Goal: Communication & Community: Share content

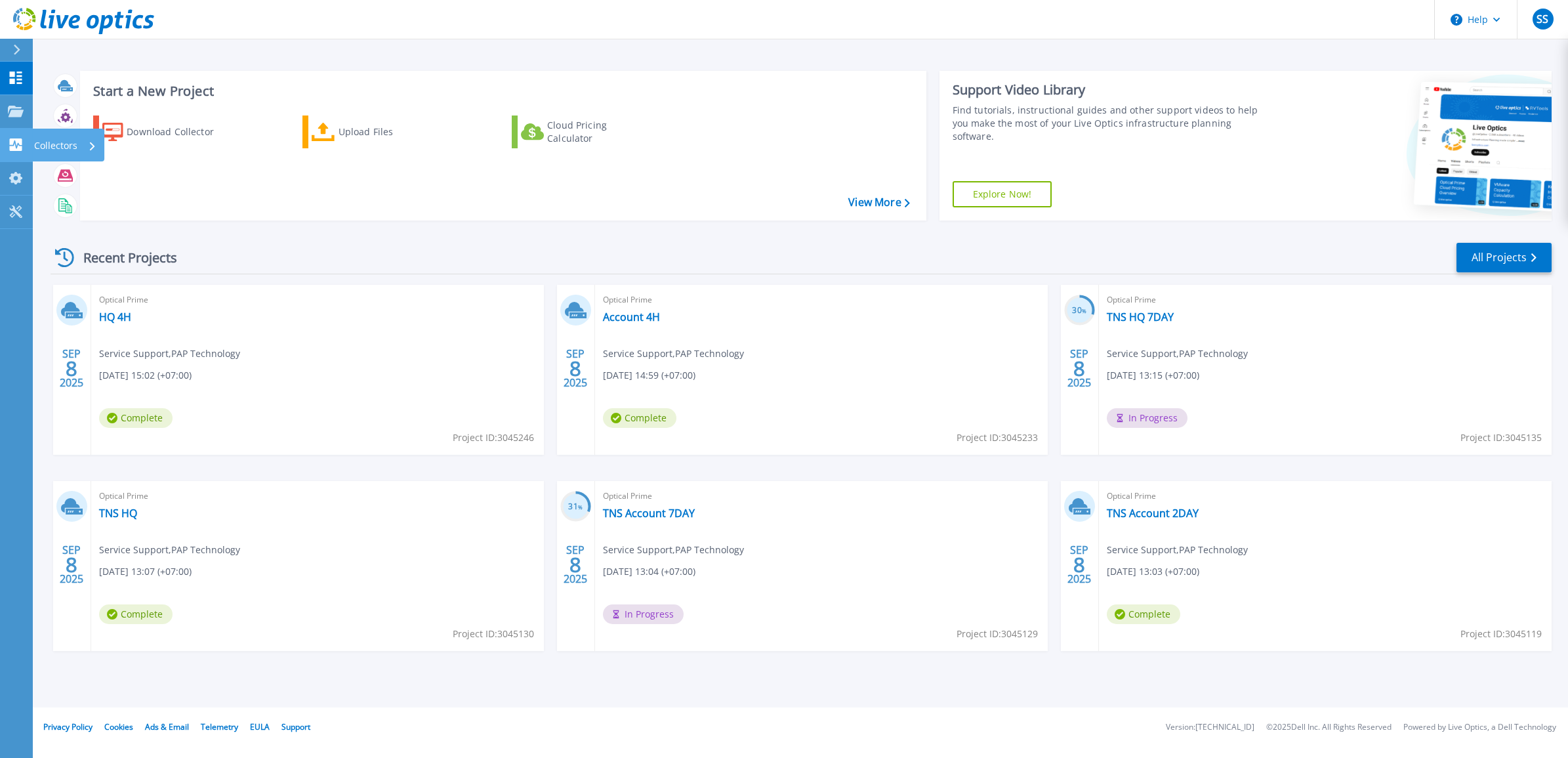
click at [56, 144] on p "Collectors" at bounding box center [56, 145] width 43 height 34
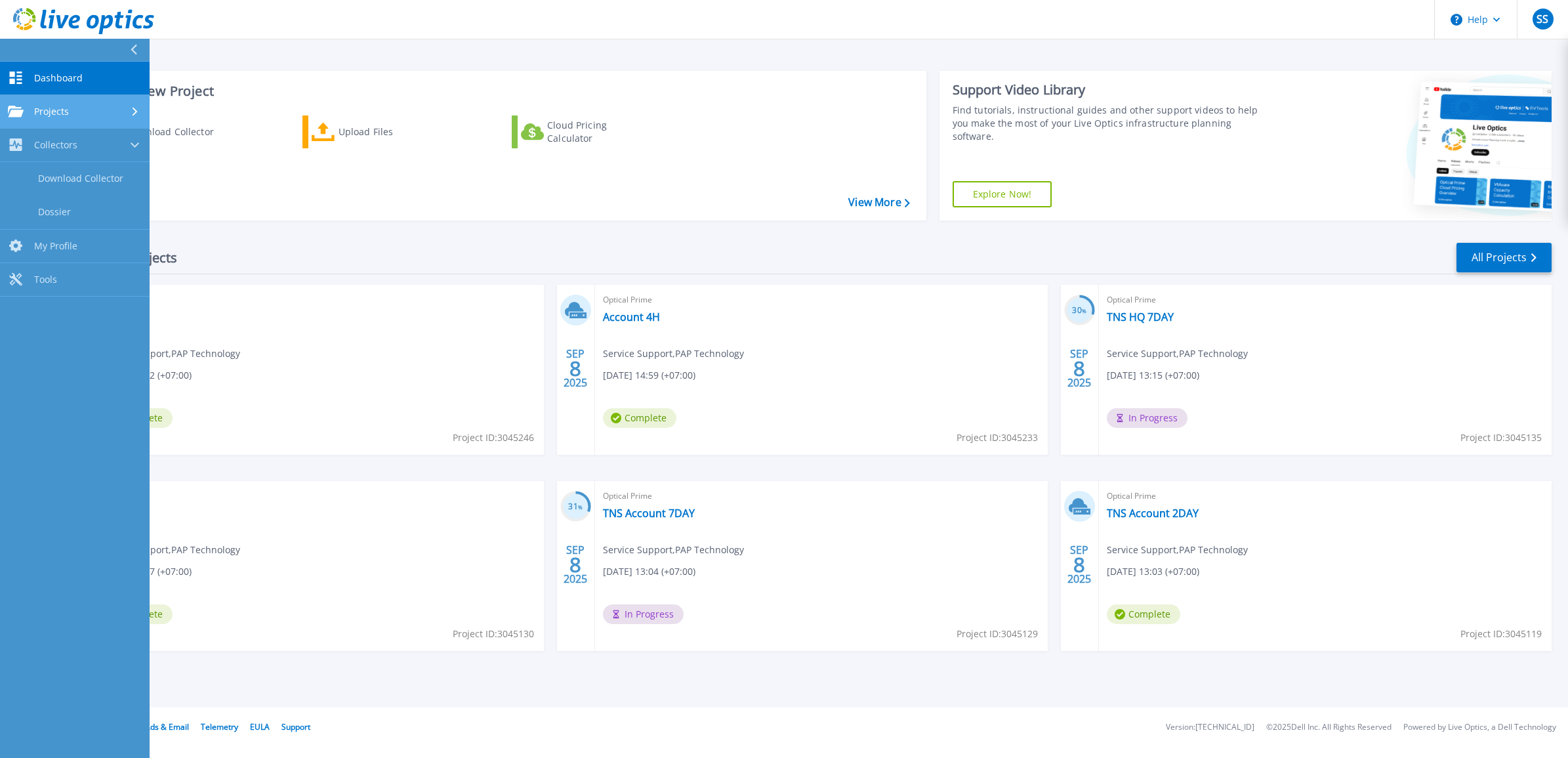
click at [47, 100] on link "Projects Projects" at bounding box center [74, 112] width 149 height 33
click at [89, 143] on link "Search Projects" at bounding box center [74, 145] width 149 height 33
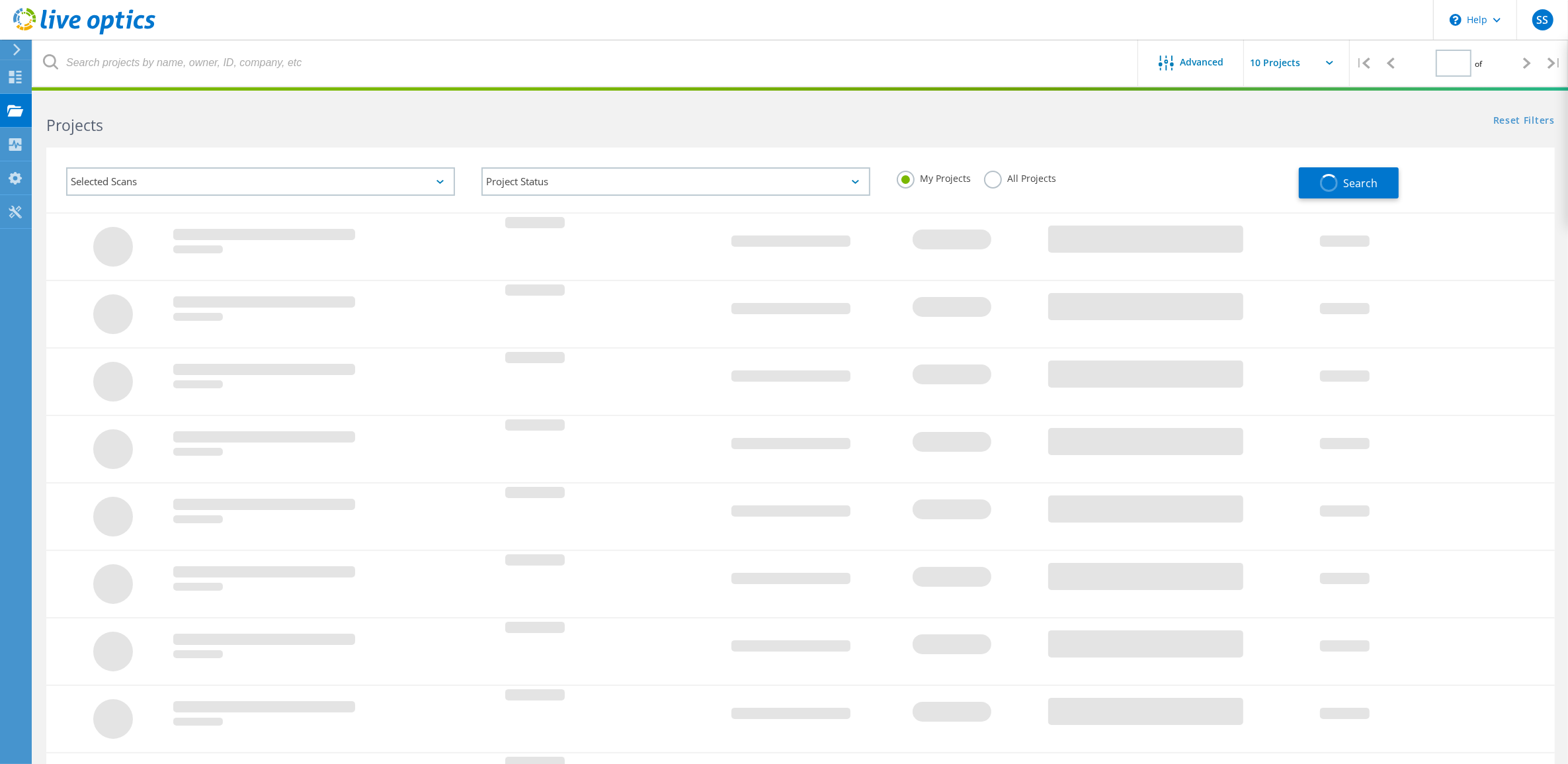
type input "1"
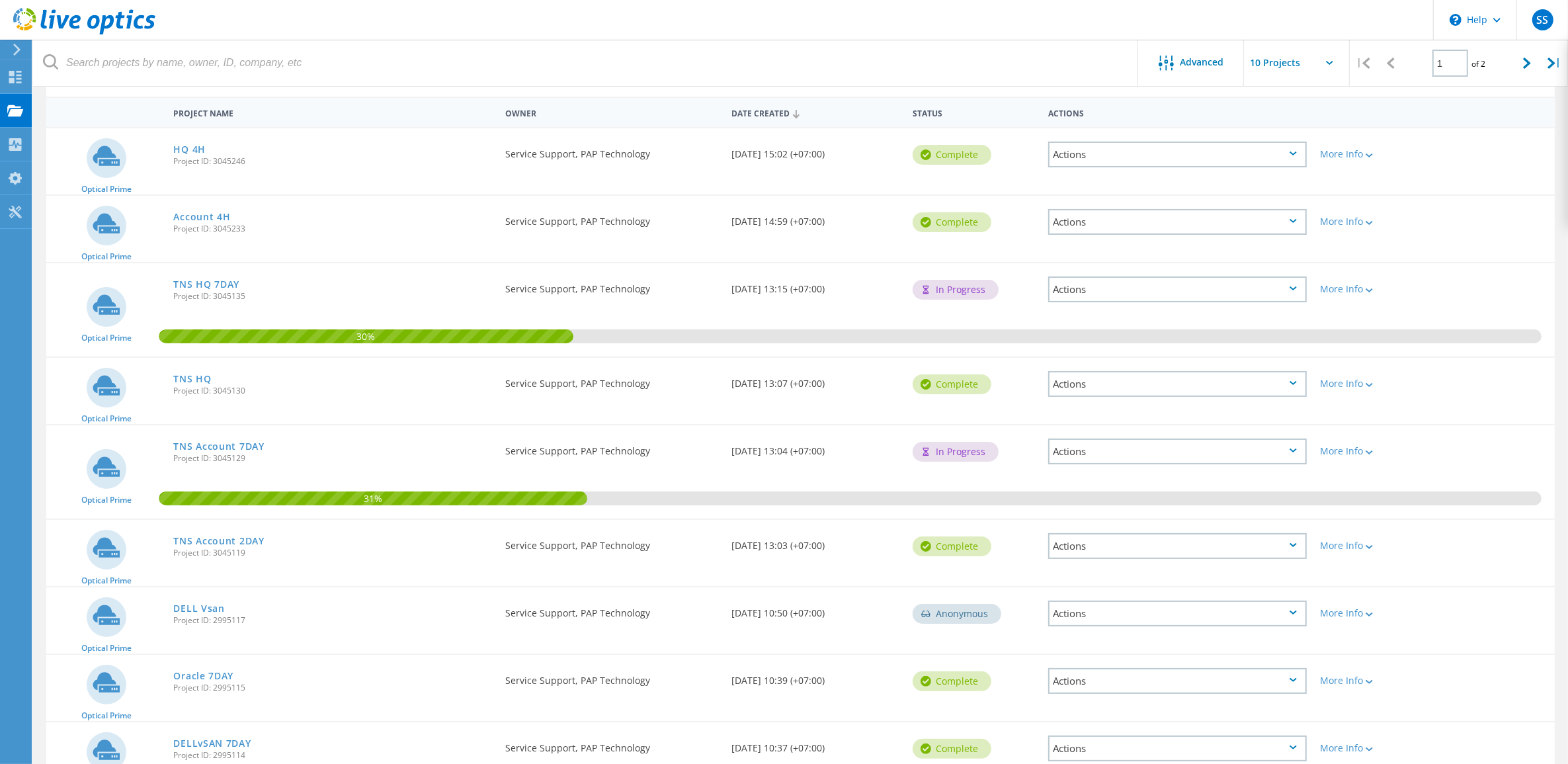
scroll to position [89, 0]
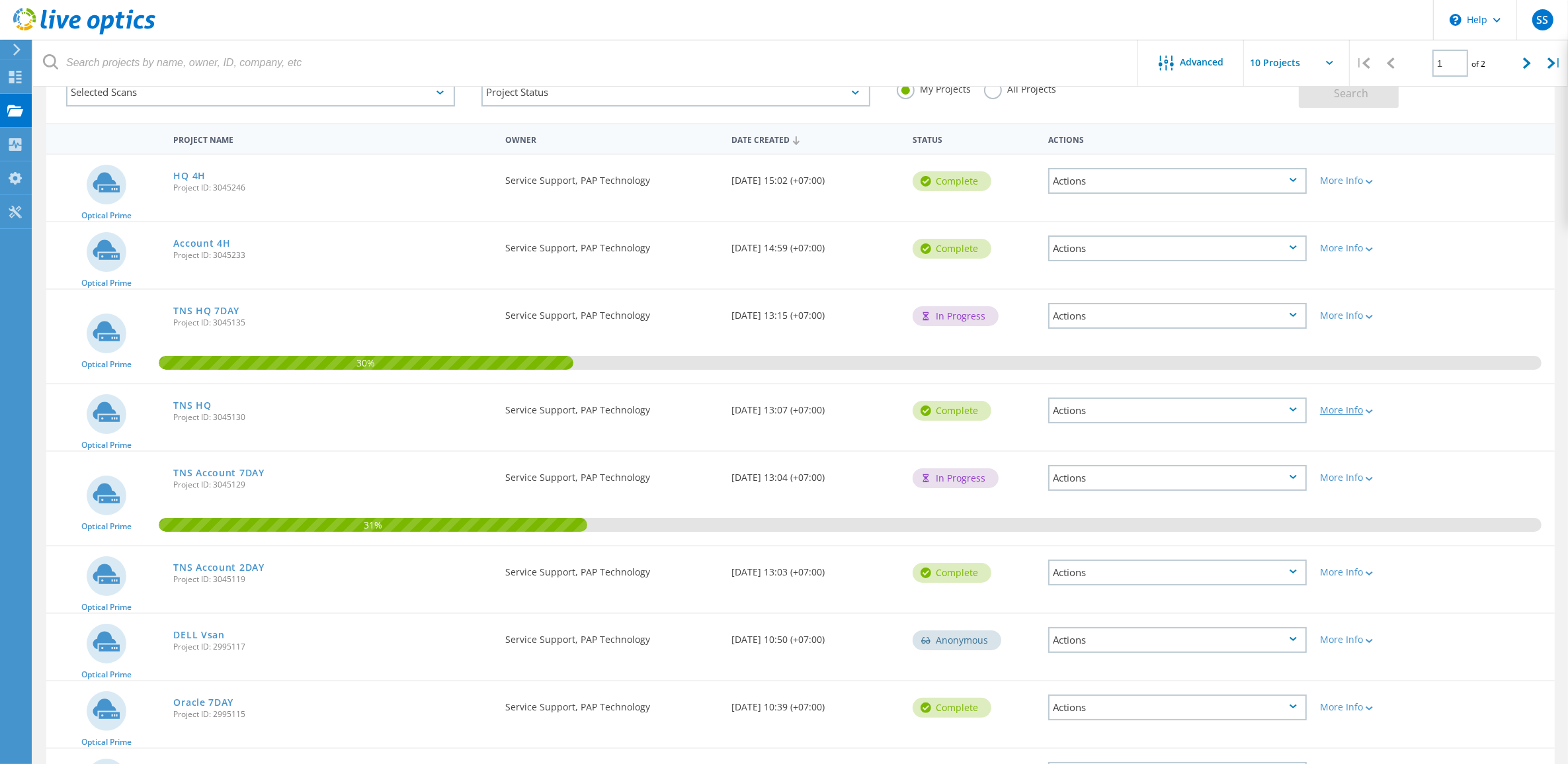
click at [1366, 407] on div at bounding box center [1368, 410] width 10 height 8
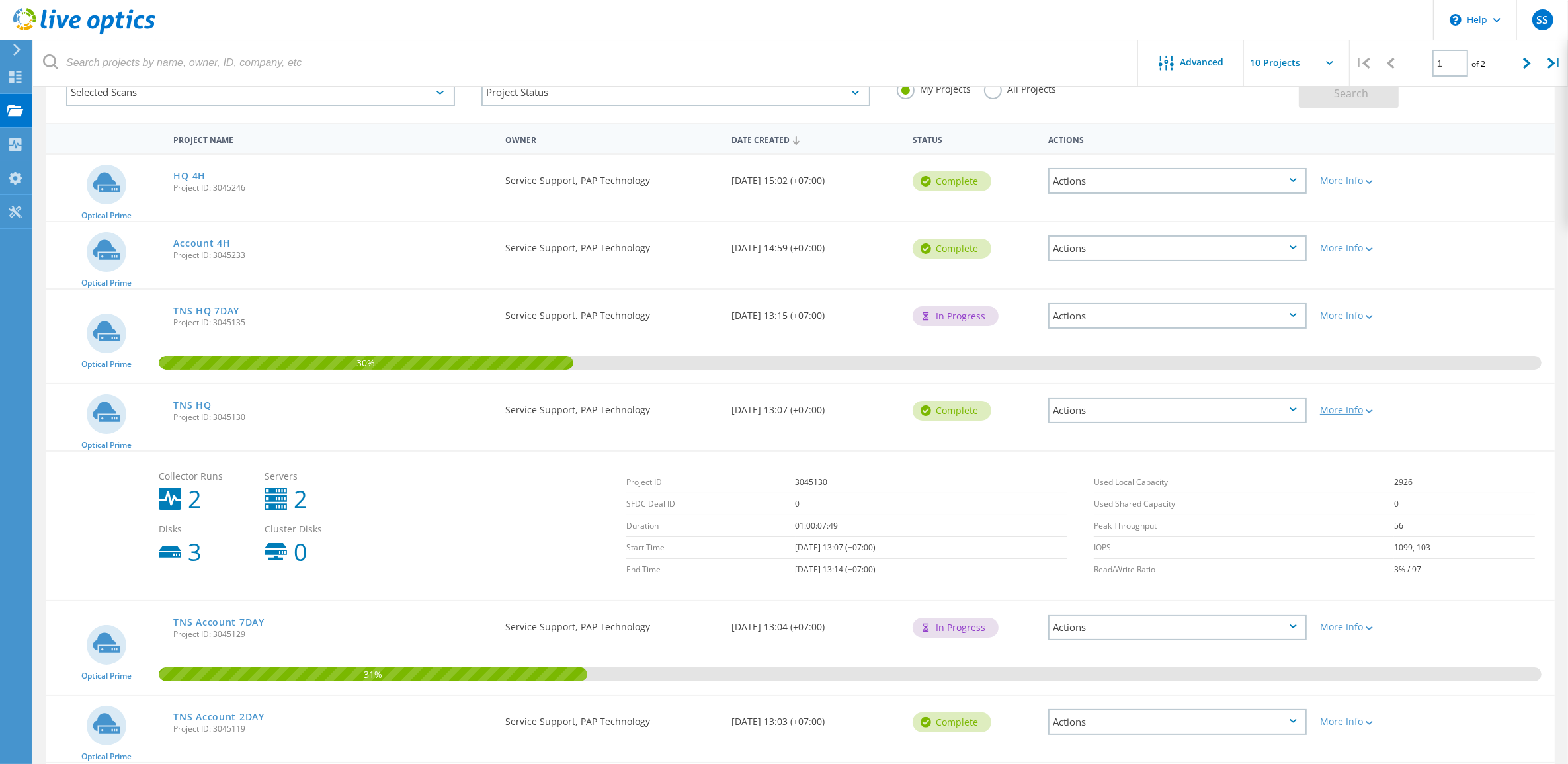
click at [1366, 407] on div at bounding box center [1368, 410] width 10 height 8
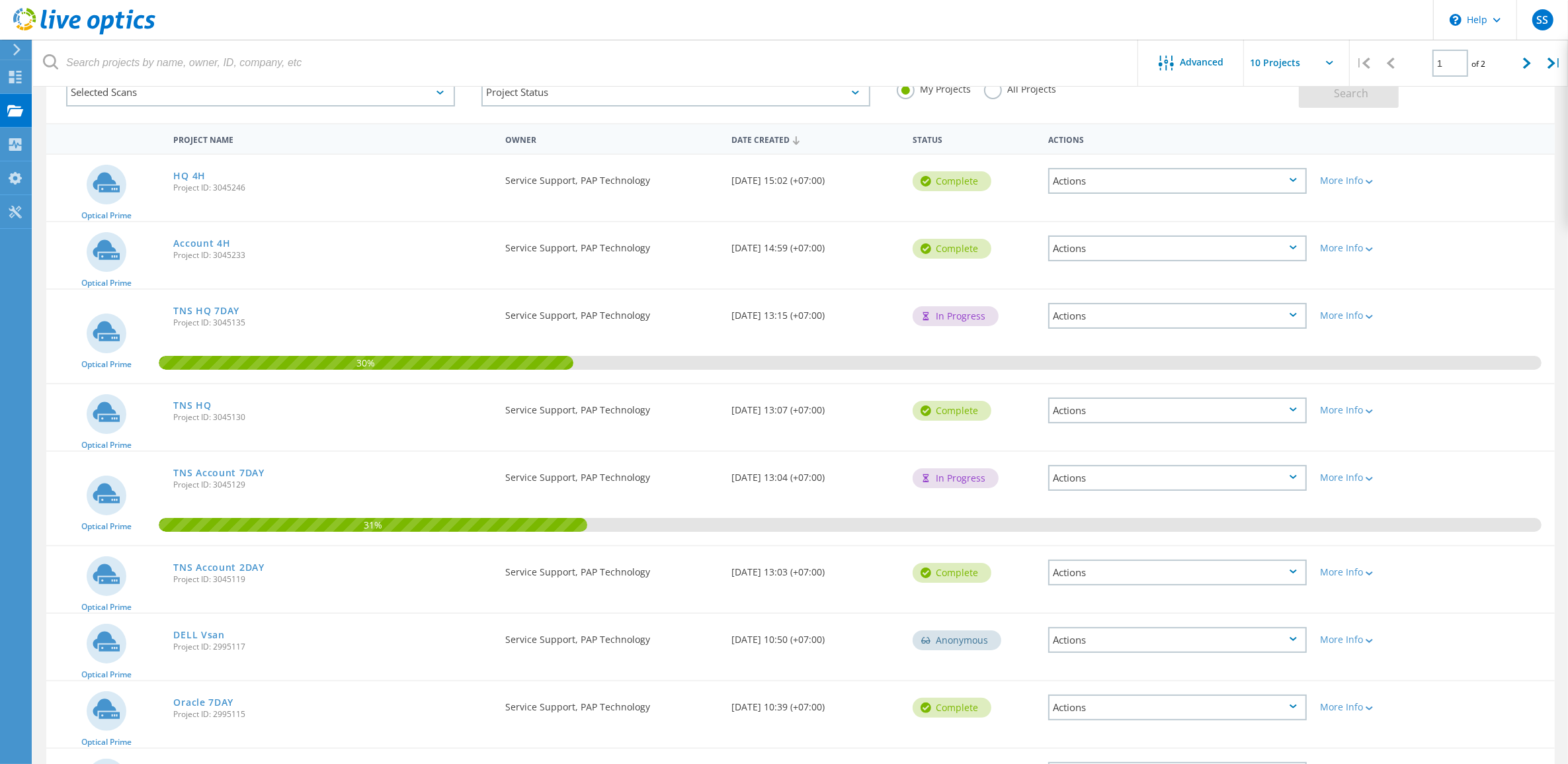
click at [1301, 317] on div "Actions" at bounding box center [1177, 315] width 258 height 25
click at [1108, 330] on div "Share" at bounding box center [1177, 336] width 256 height 20
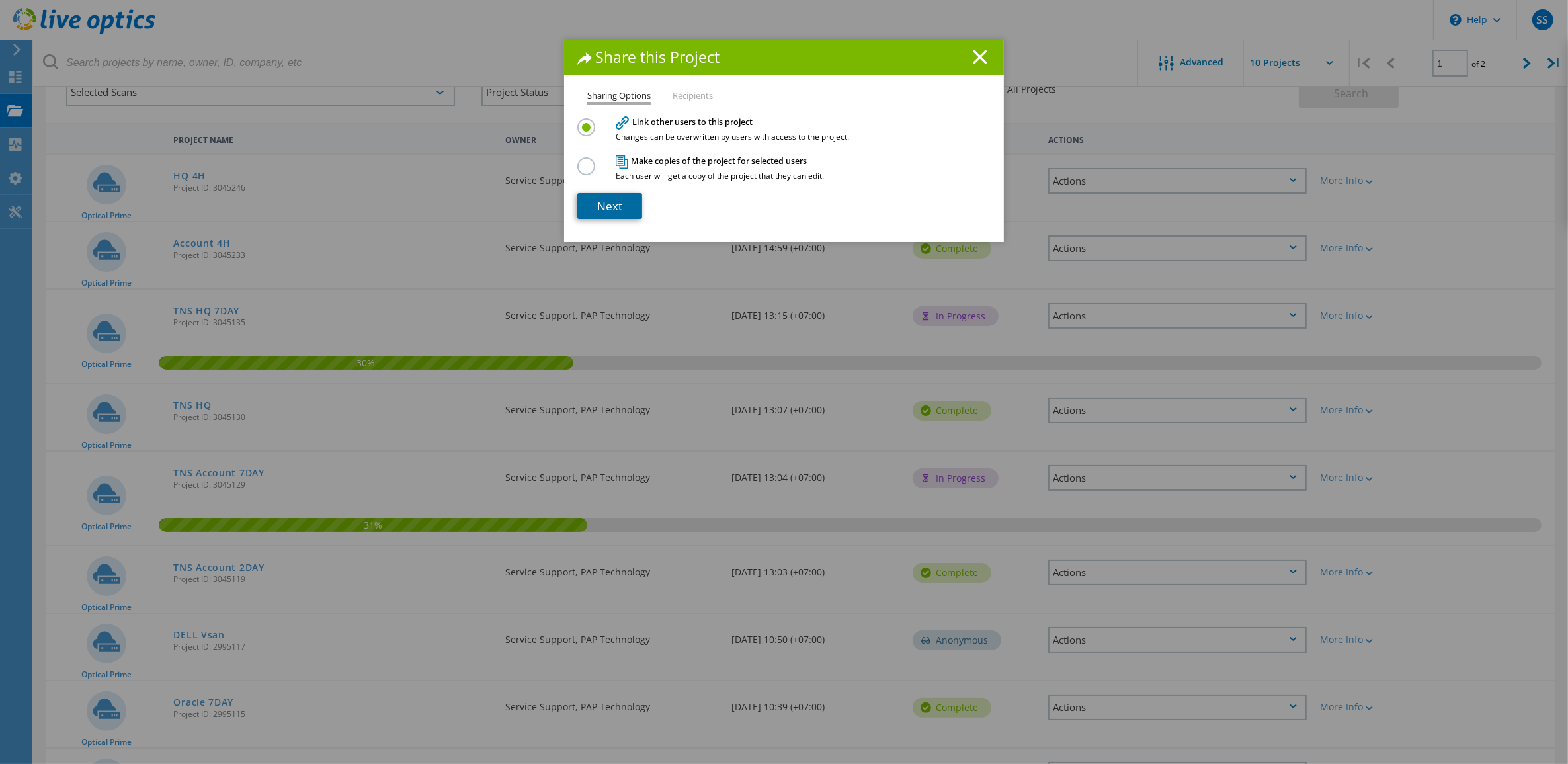
click at [613, 209] on link "Next" at bounding box center [609, 205] width 65 height 25
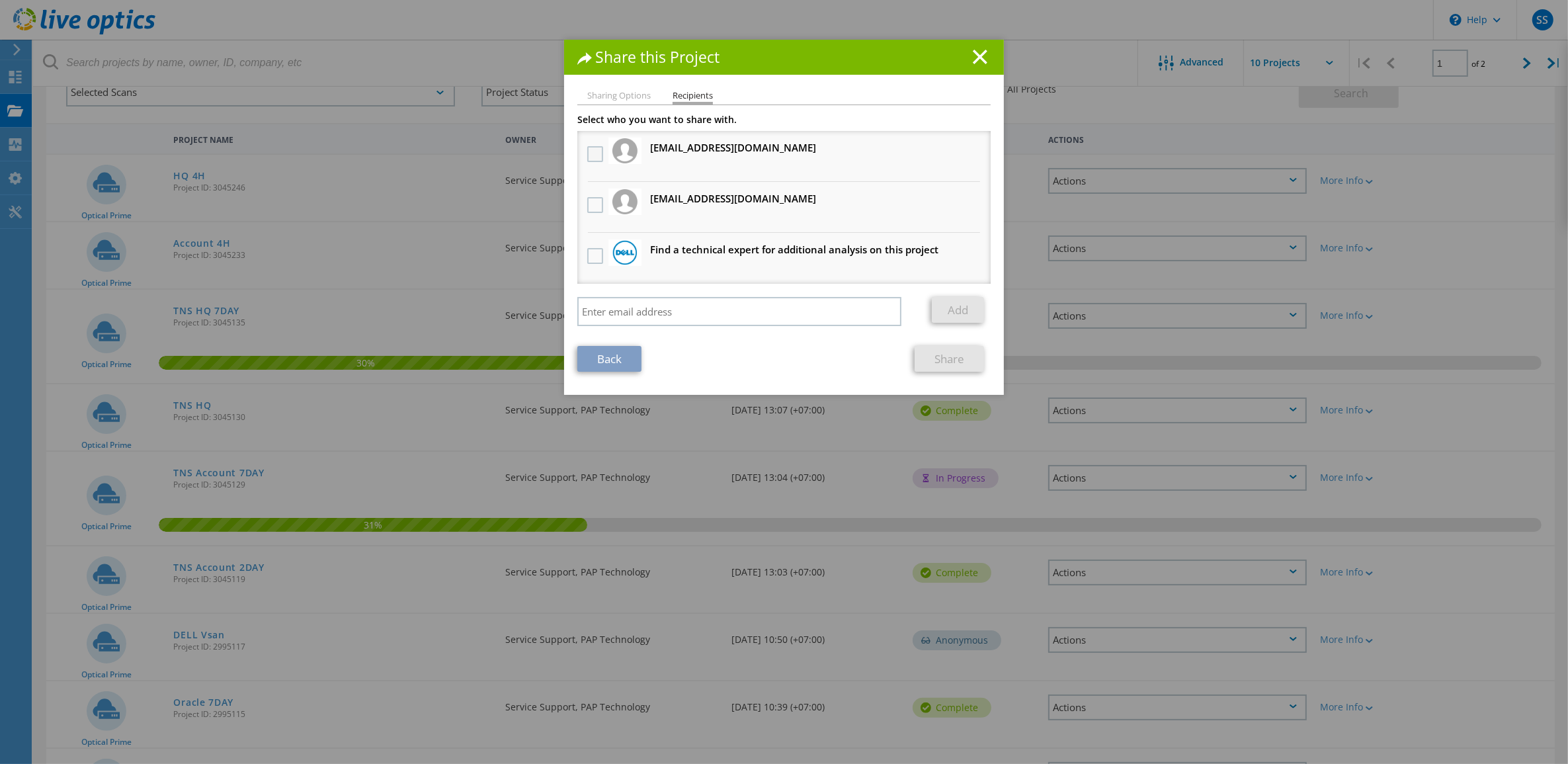
click at [587, 148] on label at bounding box center [597, 154] width 19 height 16
click at [0, 0] on input "checkbox" at bounding box center [0, 0] width 0 height 0
click at [974, 58] on icon at bounding box center [980, 57] width 15 height 15
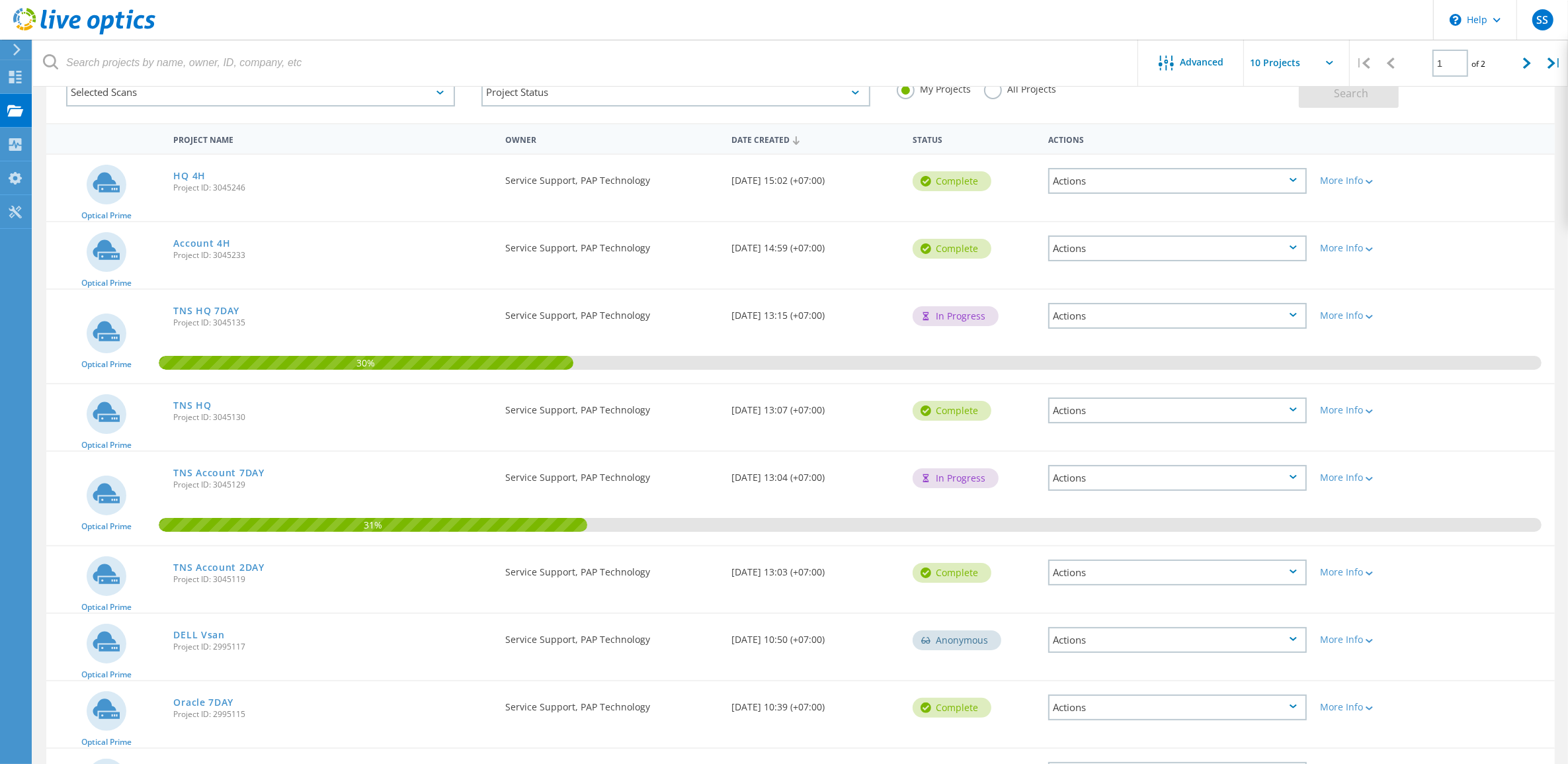
click at [827, 351] on div "30%" at bounding box center [800, 336] width 1508 height 93
click at [1297, 315] on div "Actions" at bounding box center [1177, 315] width 258 height 25
click at [1145, 335] on div "Share" at bounding box center [1177, 336] width 256 height 20
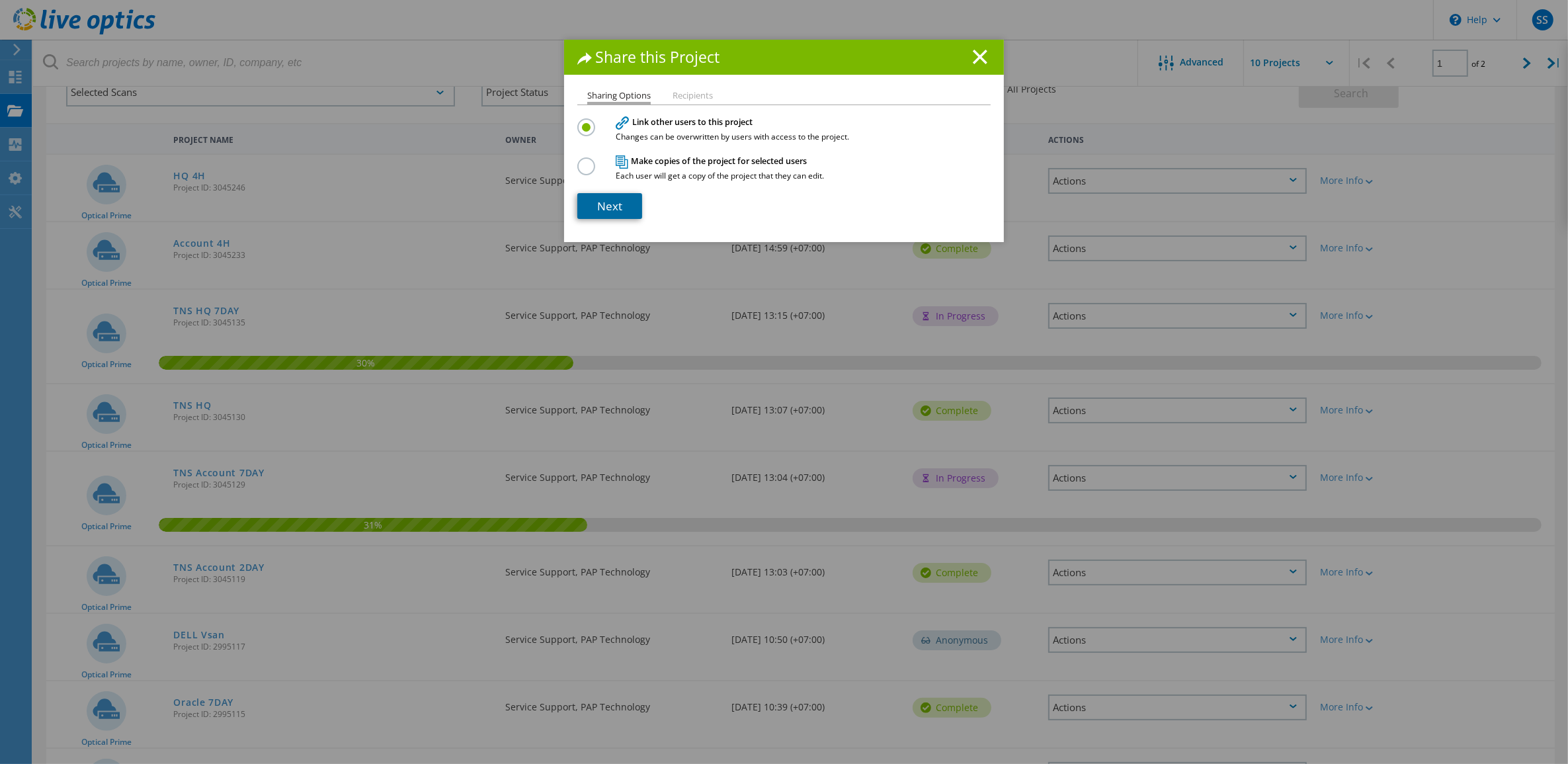
click at [626, 216] on link "Next" at bounding box center [609, 205] width 65 height 25
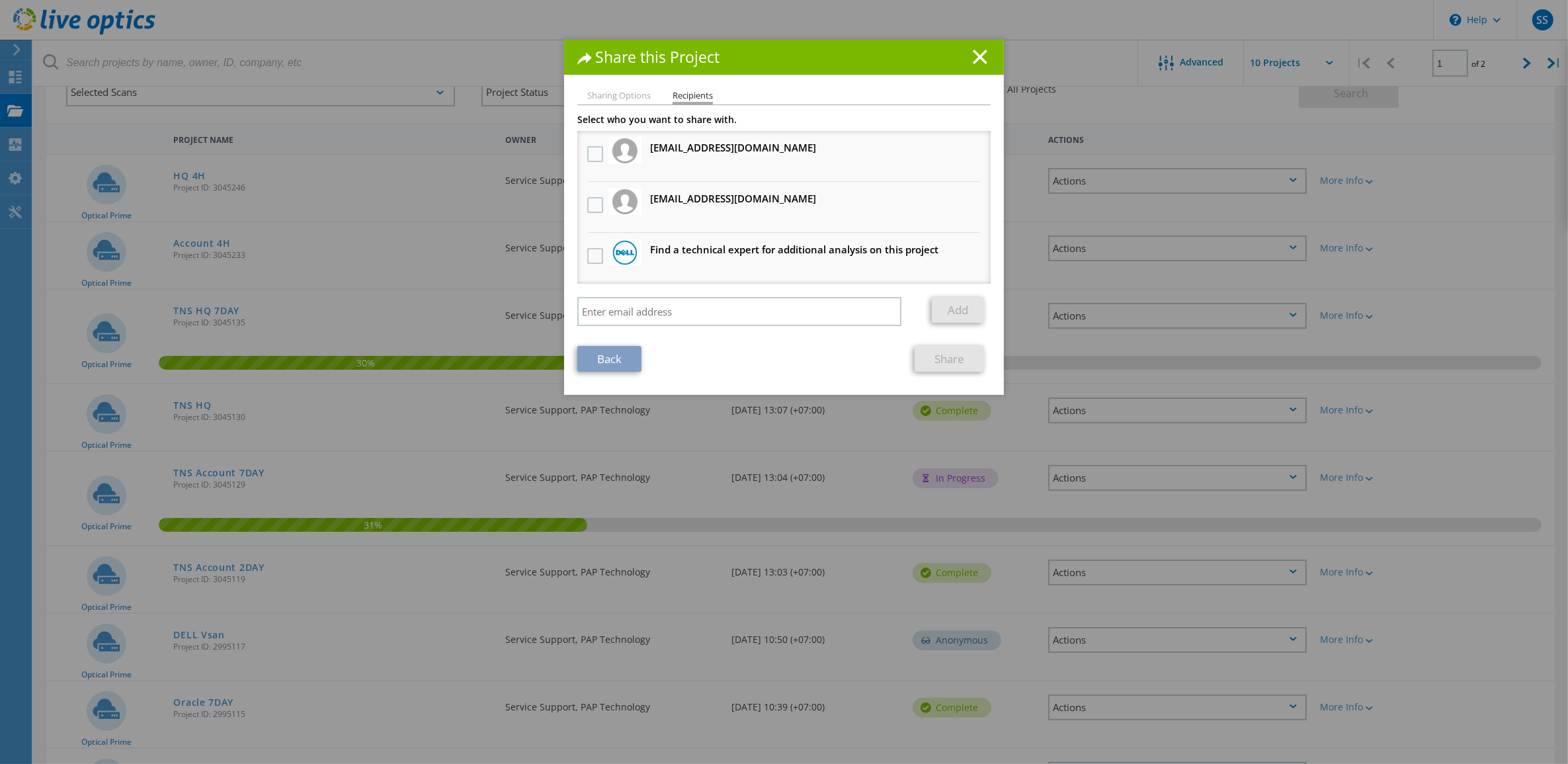
click at [656, 154] on h3 "[EMAIL_ADDRESS][DOMAIN_NAME] Will receive an anonymous copy" at bounding box center [733, 148] width 166 height 17
click at [591, 154] on label at bounding box center [597, 154] width 19 height 16
click at [0, 0] on input "checkbox" at bounding box center [0, 0] width 0 height 0
click at [960, 359] on link "Share" at bounding box center [949, 358] width 69 height 25
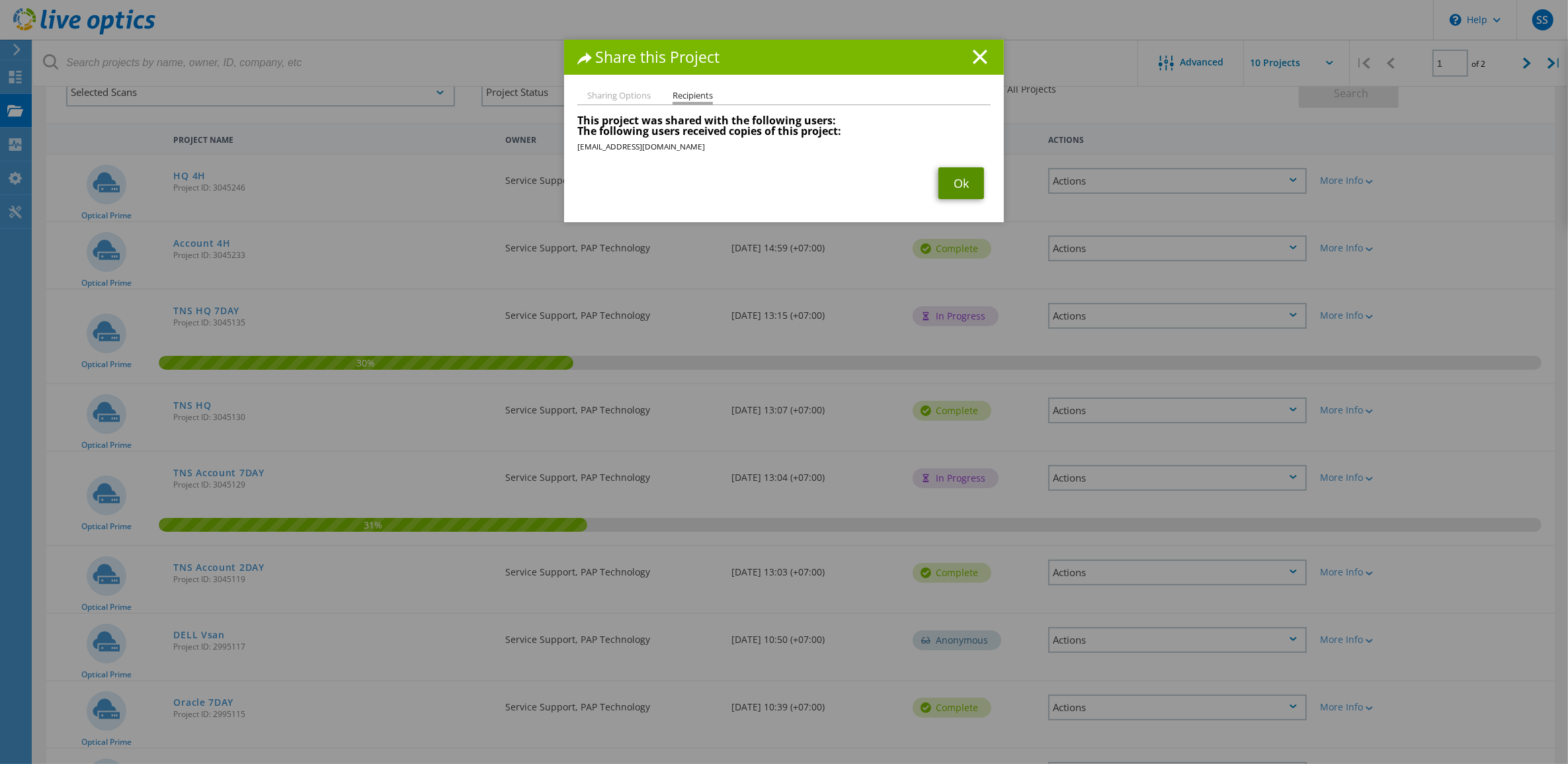
click at [958, 190] on link "Ok" at bounding box center [961, 183] width 46 height 32
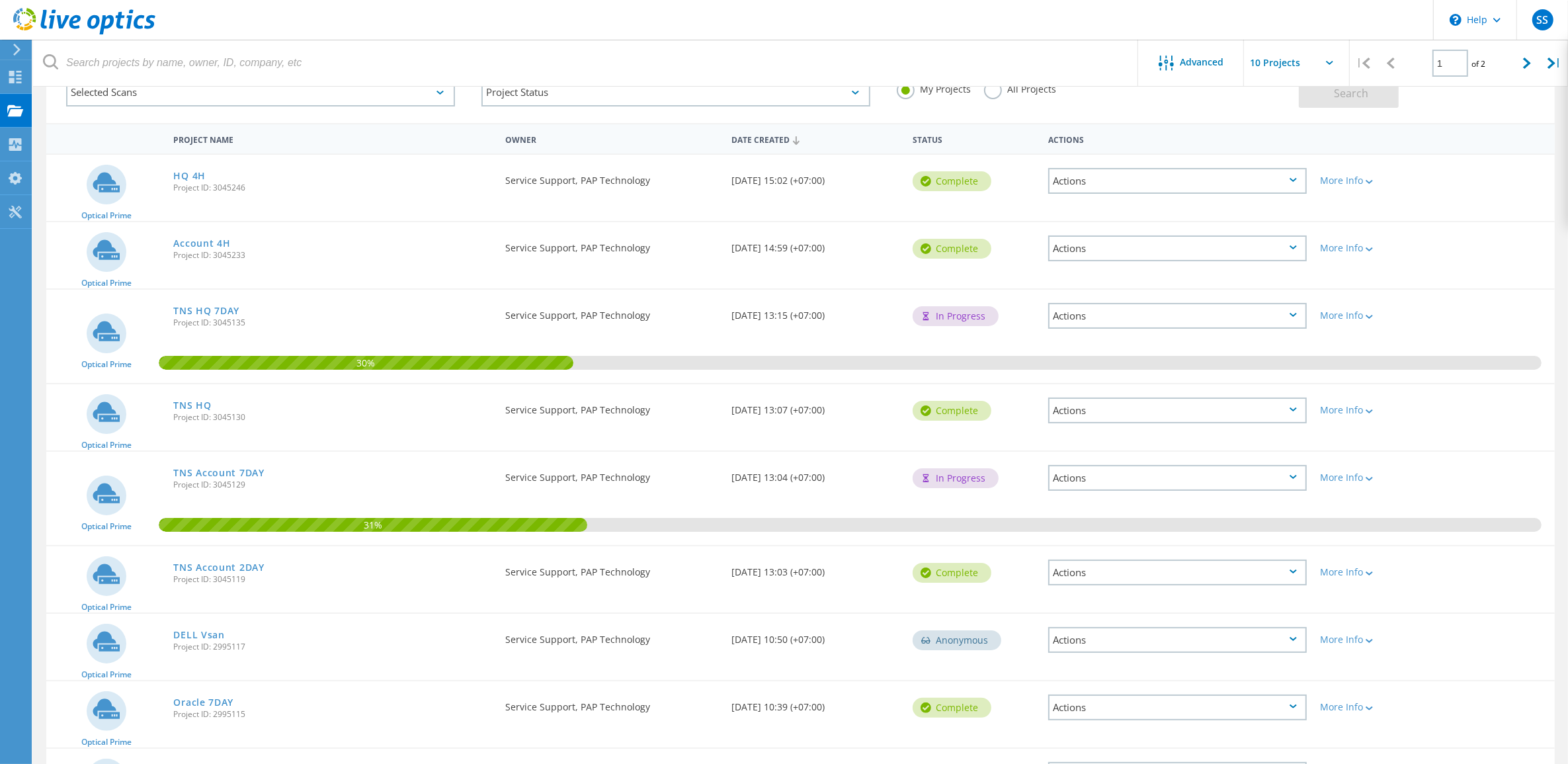
click at [1195, 518] on div "31%" at bounding box center [850, 525] width 1382 height 14
click at [1225, 478] on div "Actions" at bounding box center [1177, 477] width 258 height 25
click at [1142, 493] on div "Share" at bounding box center [1177, 498] width 256 height 20
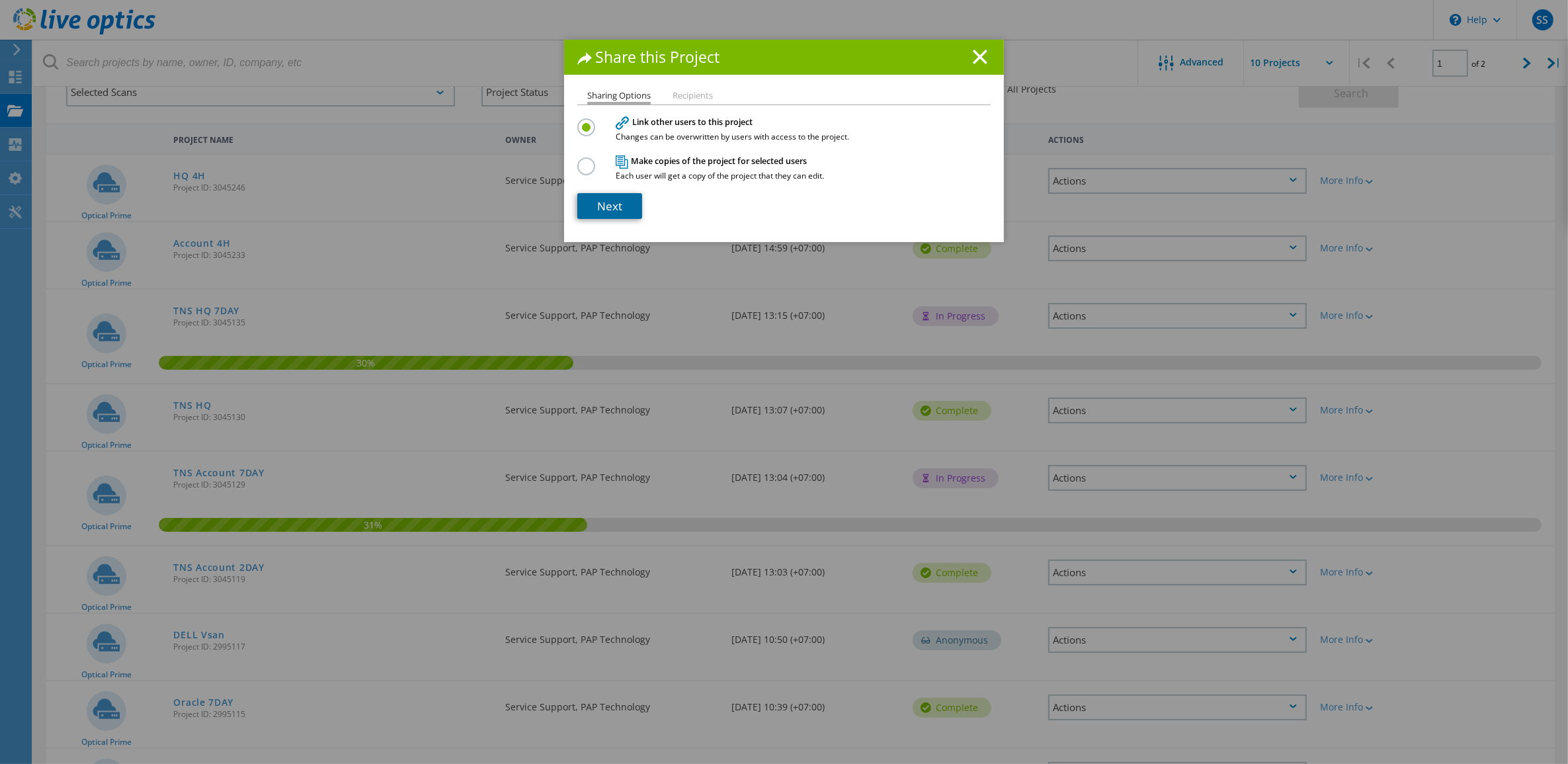
click at [615, 196] on link "Next" at bounding box center [609, 205] width 65 height 25
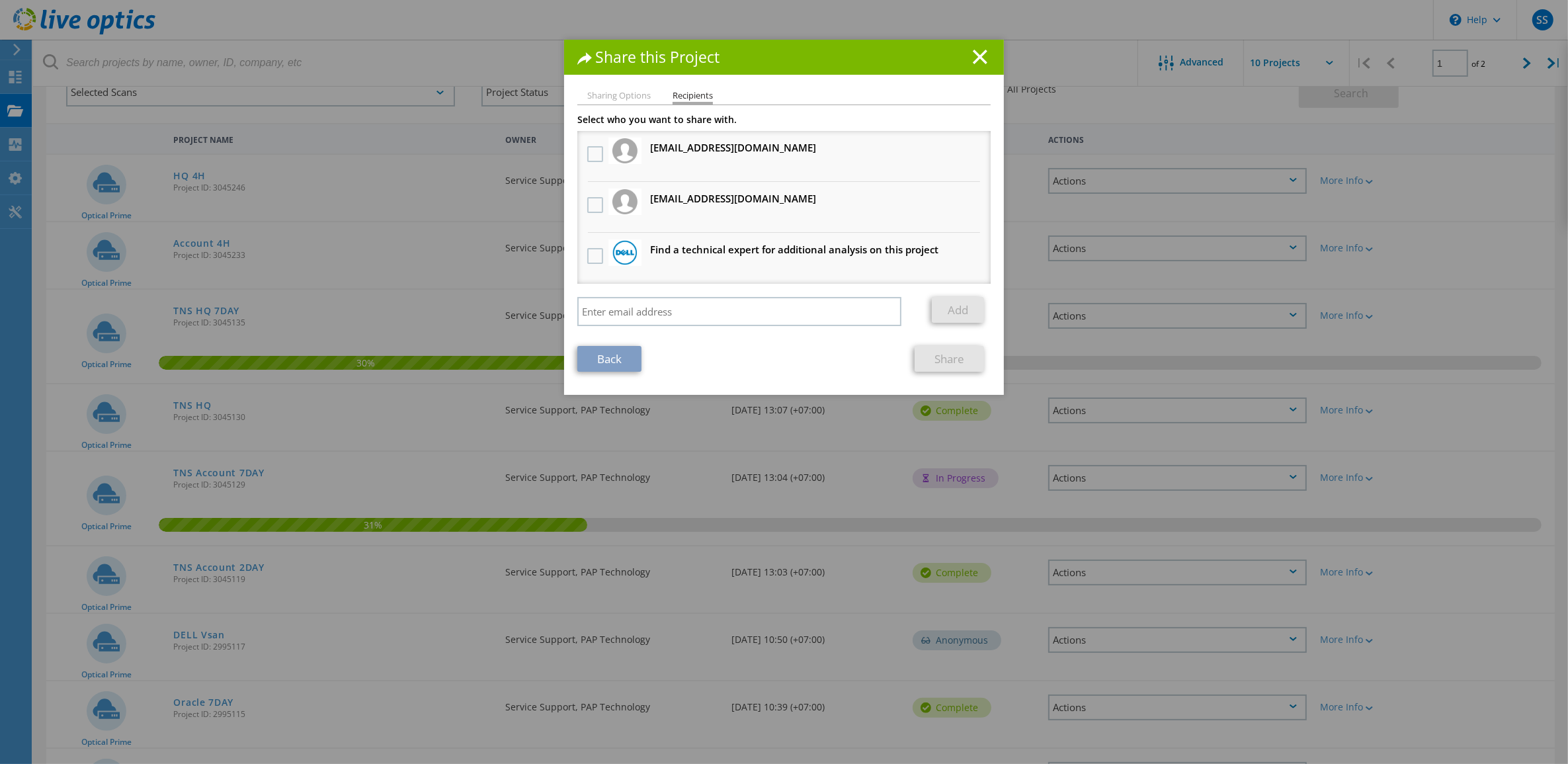
click at [733, 154] on h3 "[EMAIL_ADDRESS][DOMAIN_NAME] Will receive an anonymous copy" at bounding box center [733, 148] width 166 height 17
click at [642, 150] on li "[EMAIL_ADDRESS][DOMAIN_NAME] Will receive an anonymous copy" at bounding box center [784, 156] width 413 height 51
click at [587, 156] on label at bounding box center [597, 154] width 19 height 16
click at [0, 0] on input "checkbox" at bounding box center [0, 0] width 0 height 0
click at [947, 354] on link "Share" at bounding box center [949, 358] width 69 height 25
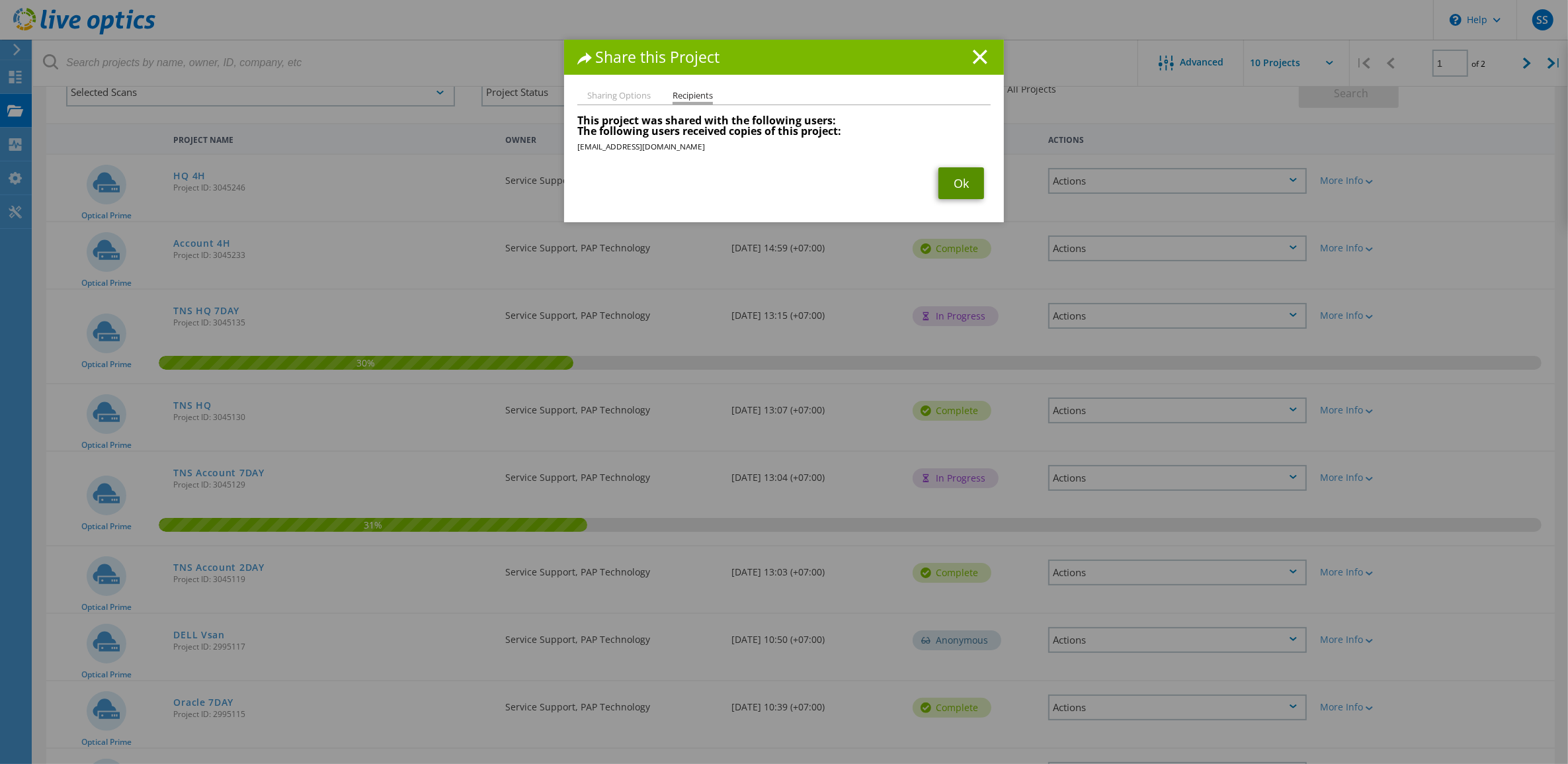
click at [951, 196] on link "Ok" at bounding box center [961, 183] width 46 height 32
